Goal: Task Accomplishment & Management: Use online tool/utility

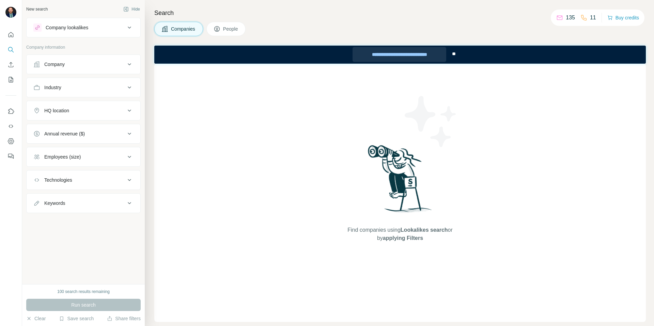
click at [405, 55] on div "**********" at bounding box center [399, 54] width 94 height 15
click at [109, 28] on div "Company lookalikes" at bounding box center [79, 27] width 92 height 8
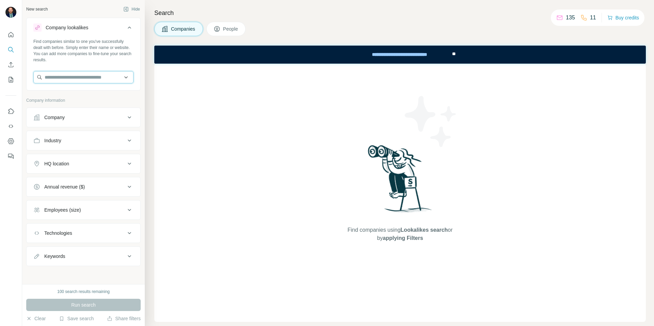
click at [101, 79] on input "text" at bounding box center [83, 77] width 100 height 12
click at [104, 78] on input "text" at bounding box center [83, 77] width 100 height 12
type input "**********"
drag, startPoint x: 72, startPoint y: 80, endPoint x: 28, endPoint y: 77, distance: 43.7
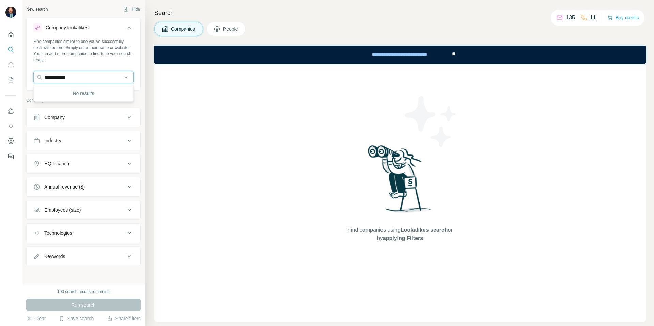
click at [32, 77] on div "**********" at bounding box center [84, 63] width 114 height 50
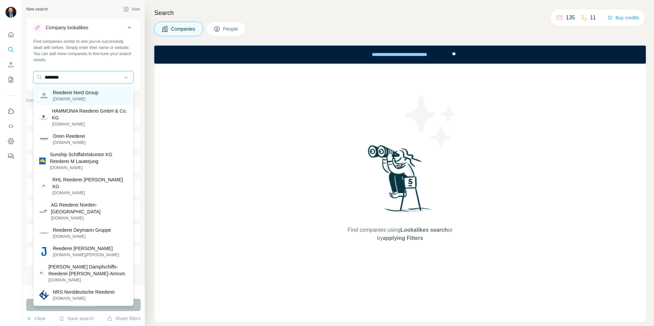
type input "********"
click at [79, 96] on p "[DOMAIN_NAME]" at bounding box center [76, 99] width 46 height 6
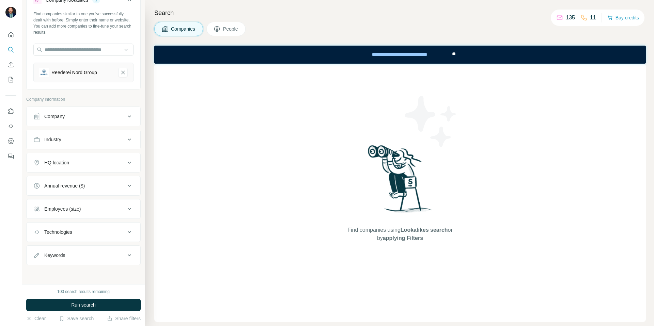
scroll to position [22, 0]
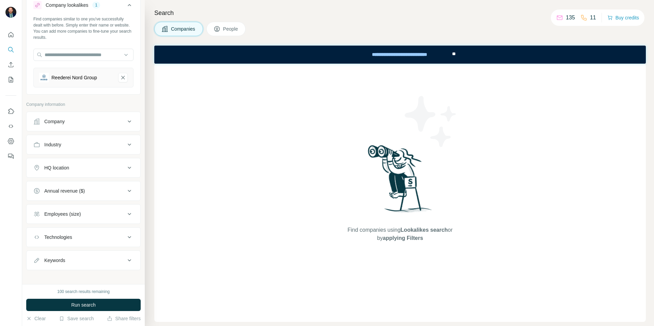
click at [79, 168] on div "HQ location" at bounding box center [79, 167] width 92 height 7
click at [79, 186] on input "text" at bounding box center [83, 185] width 100 height 12
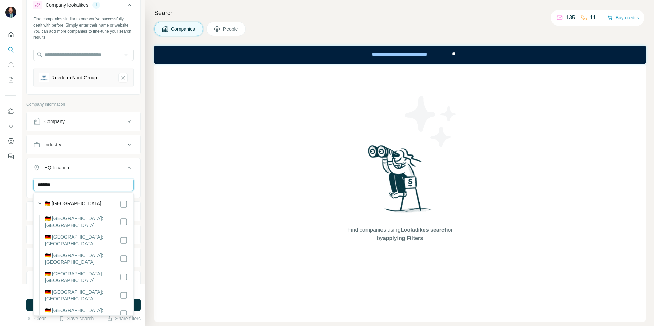
type input "*******"
click at [130, 168] on icon at bounding box center [129, 168] width 3 height 2
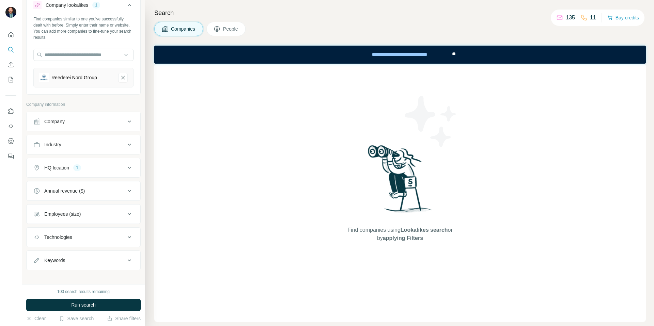
click at [122, 144] on div "Industry" at bounding box center [79, 144] width 92 height 7
click at [103, 158] on input at bounding box center [80, 161] width 84 height 7
click at [92, 159] on input at bounding box center [80, 161] width 84 height 7
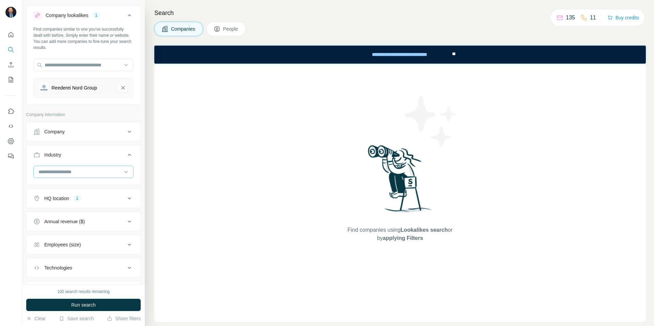
click at [90, 160] on button "Industry" at bounding box center [84, 156] width 114 height 19
click at [95, 154] on div "Industry" at bounding box center [79, 153] width 92 height 7
click at [76, 169] on input at bounding box center [80, 170] width 84 height 7
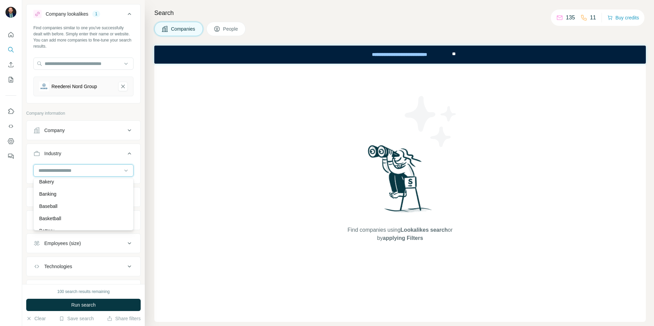
click at [75, 170] on input at bounding box center [80, 170] width 84 height 7
click at [67, 171] on input at bounding box center [80, 170] width 84 height 7
click at [64, 171] on input at bounding box center [80, 170] width 84 height 7
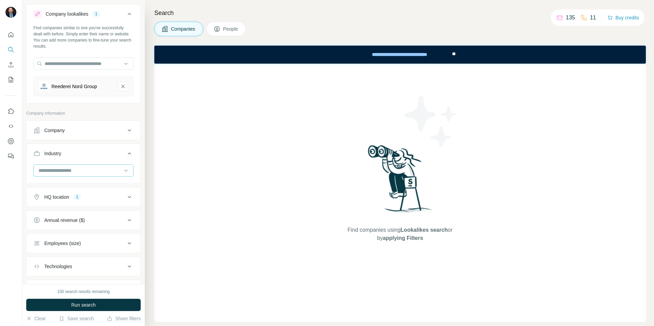
click at [65, 171] on input at bounding box center [80, 170] width 84 height 7
click at [58, 205] on p "Marine Transportation" at bounding box center [62, 205] width 46 height 7
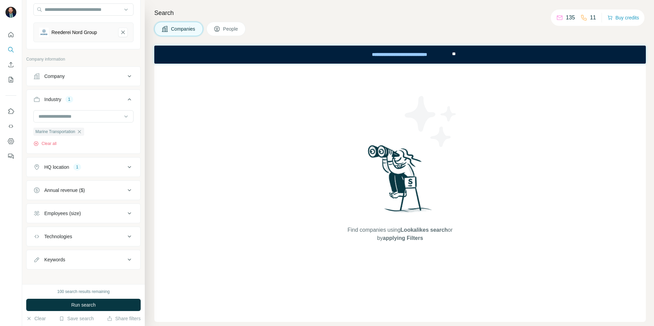
scroll to position [73, 0]
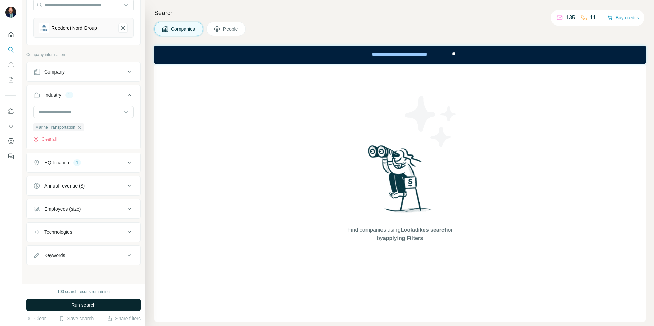
click at [62, 307] on button "Run search" at bounding box center [83, 305] width 114 height 12
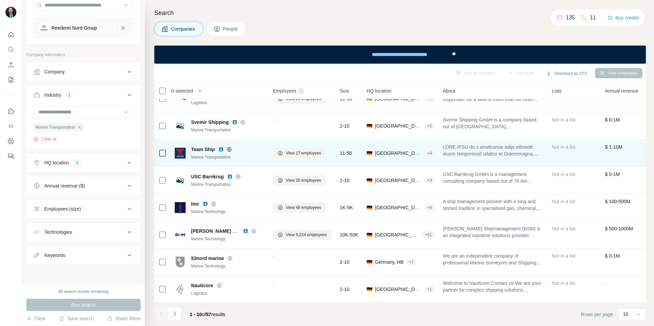
scroll to position [0, 0]
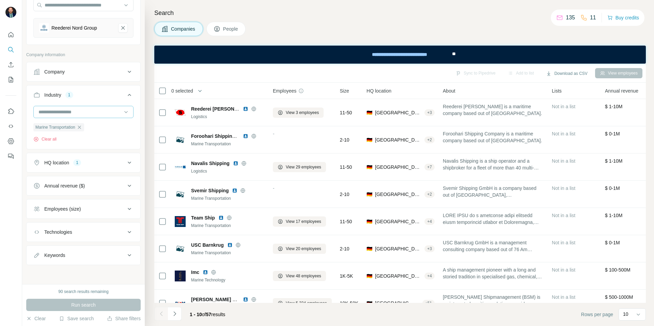
click at [90, 113] on input at bounding box center [80, 111] width 84 height 7
click at [76, 132] on p "Marine Technology" at bounding box center [59, 134] width 40 height 7
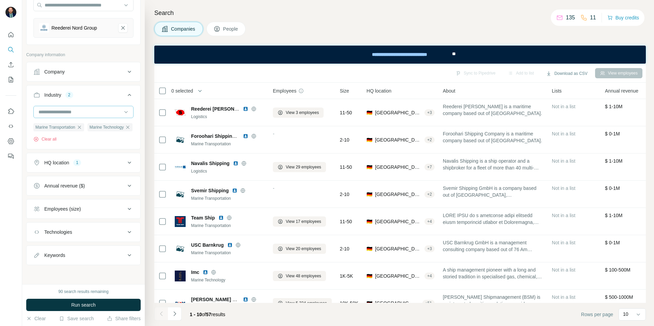
click at [91, 112] on input at bounding box center [80, 111] width 84 height 7
click at [78, 132] on div "Shipping" at bounding box center [83, 132] width 89 height 7
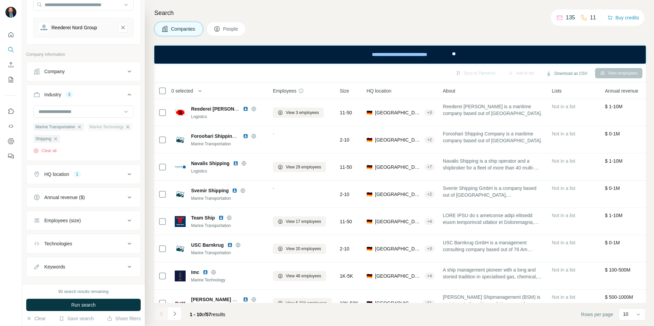
click at [125, 130] on icon "button" at bounding box center [127, 126] width 5 height 5
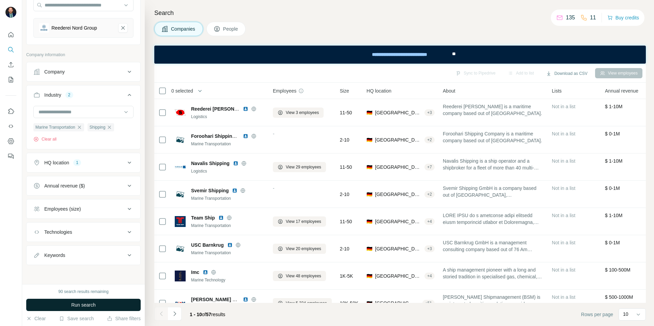
click at [94, 304] on span "Run search" at bounding box center [83, 305] width 25 height 7
click at [123, 160] on div "HQ location 1" at bounding box center [79, 162] width 92 height 7
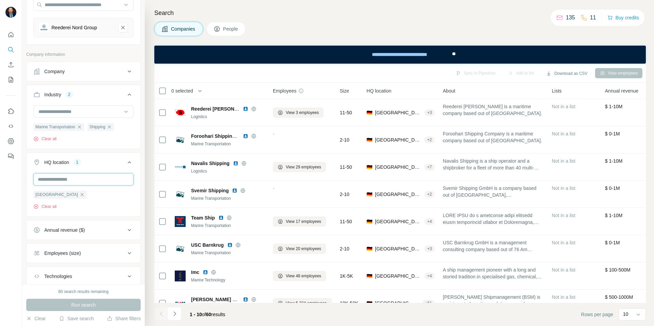
click at [92, 182] on input "text" at bounding box center [83, 179] width 100 height 12
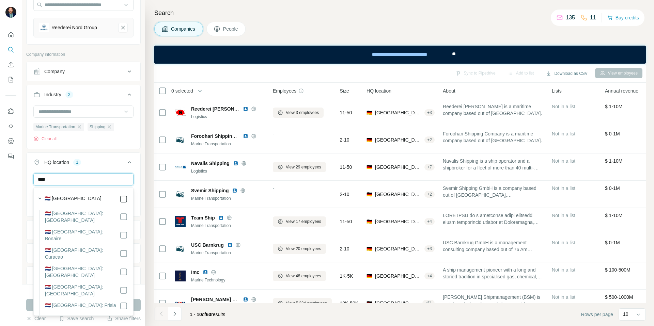
type input "****"
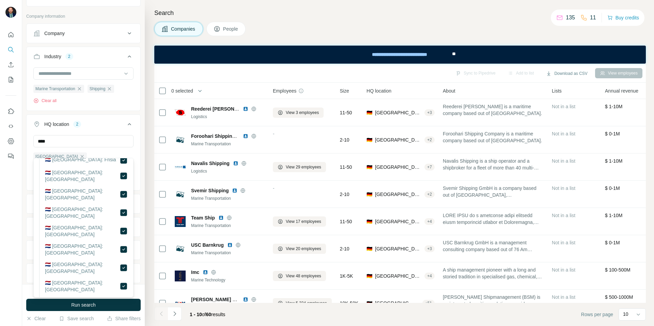
scroll to position [111, 0]
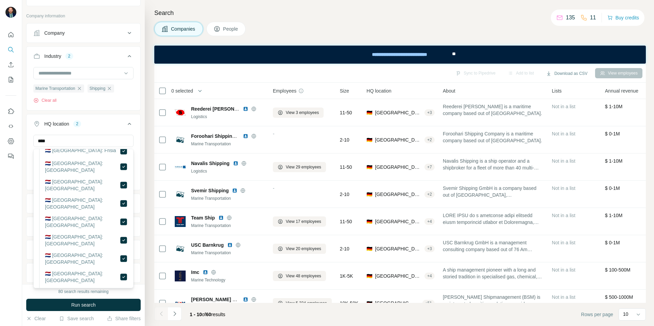
click at [78, 301] on button "Run search" at bounding box center [83, 305] width 114 height 12
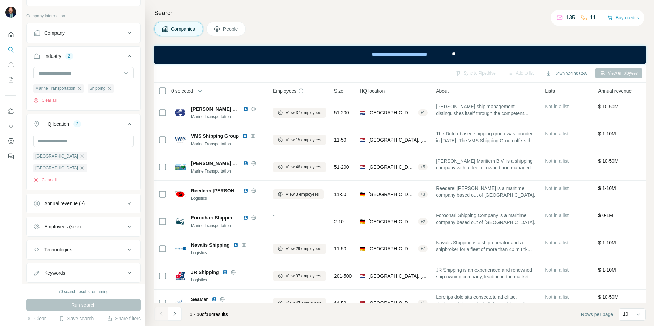
click at [332, 18] on div "Search Companies People Sync to Pipedrive Add to list Download as CSV View empl…" at bounding box center [399, 163] width 509 height 326
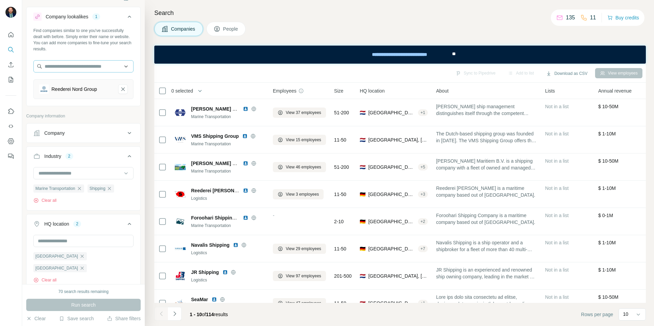
scroll to position [0, 0]
